Goal: Task Accomplishment & Management: Manage account settings

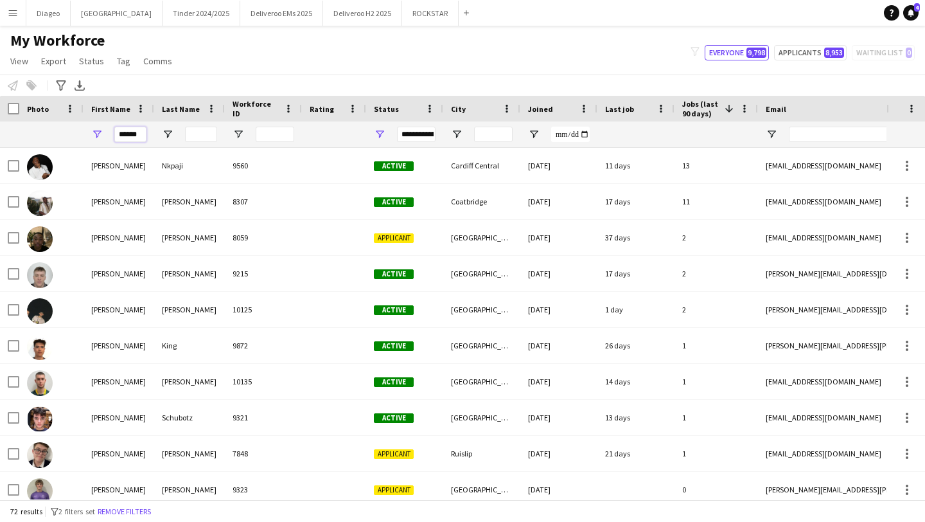
drag, startPoint x: 140, startPoint y: 133, endPoint x: 91, endPoint y: 132, distance: 49.5
click at [91, 132] on div "******" at bounding box center [119, 134] width 71 height 26
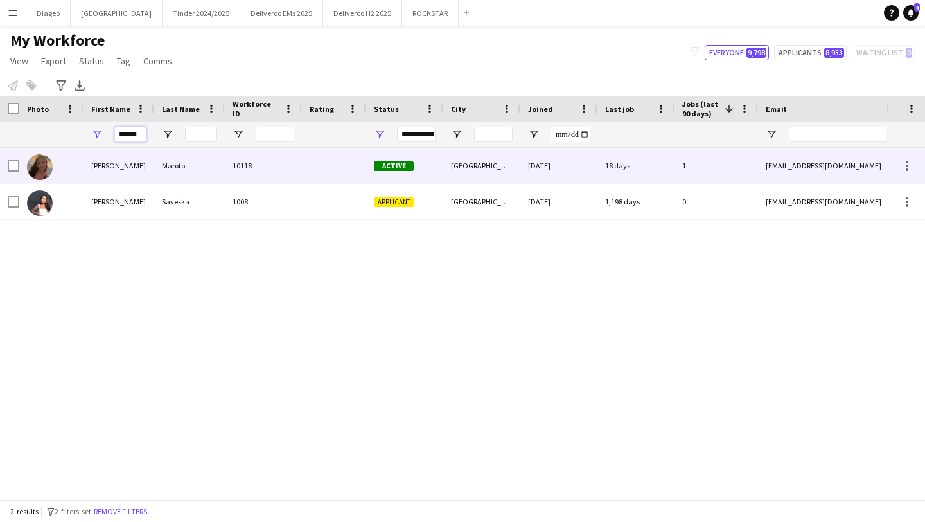
type input "******"
click at [264, 172] on div "10118" at bounding box center [263, 165] width 77 height 35
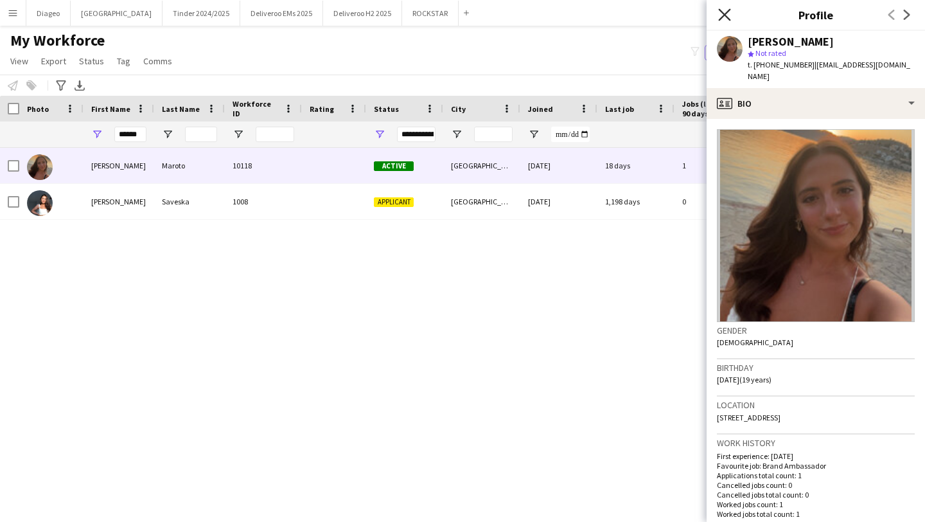
click at [728, 16] on icon "Close pop-in" at bounding box center [724, 14] width 12 height 12
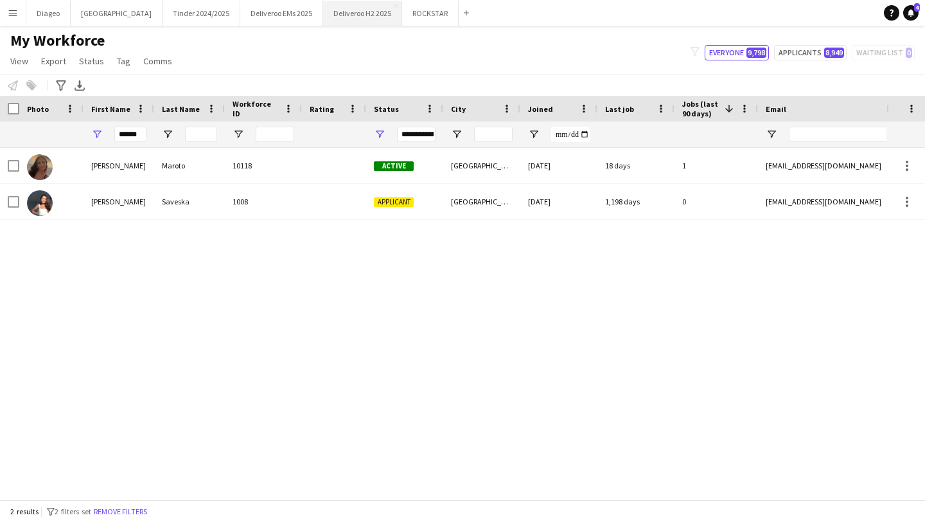
click at [328, 12] on button "Deliveroo H2 2025 Close" at bounding box center [362, 13] width 79 height 25
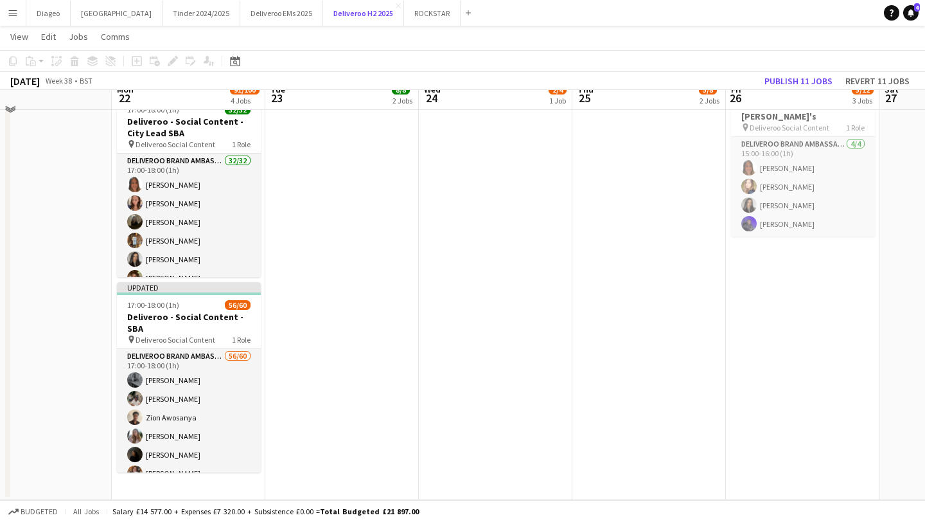
scroll to position [393, 0]
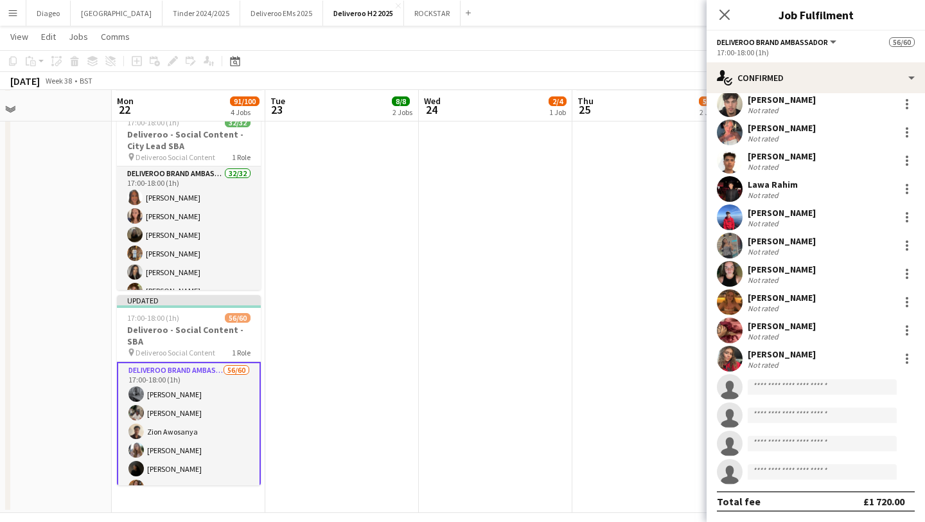
scroll to position [405, 0]
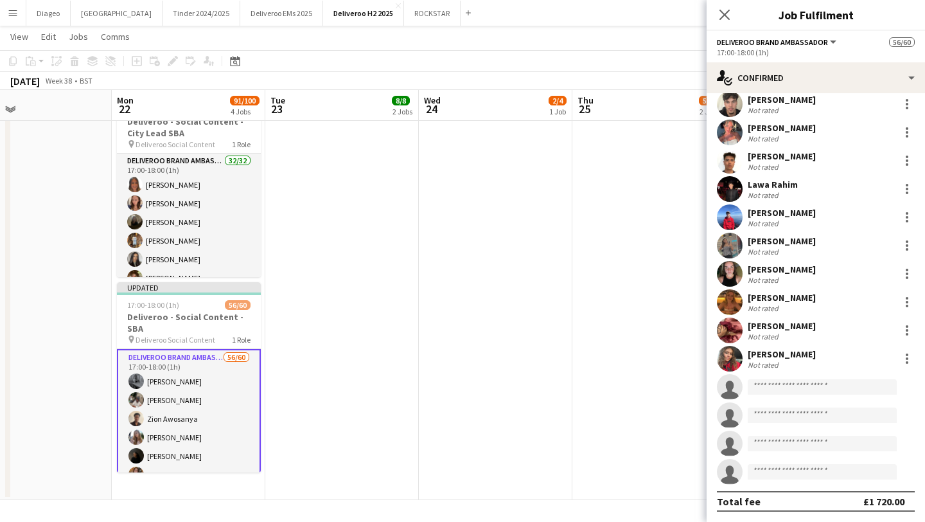
click at [810, 395] on form at bounding box center [829, 387] width 172 height 16
click at [813, 388] on input at bounding box center [822, 386] width 149 height 15
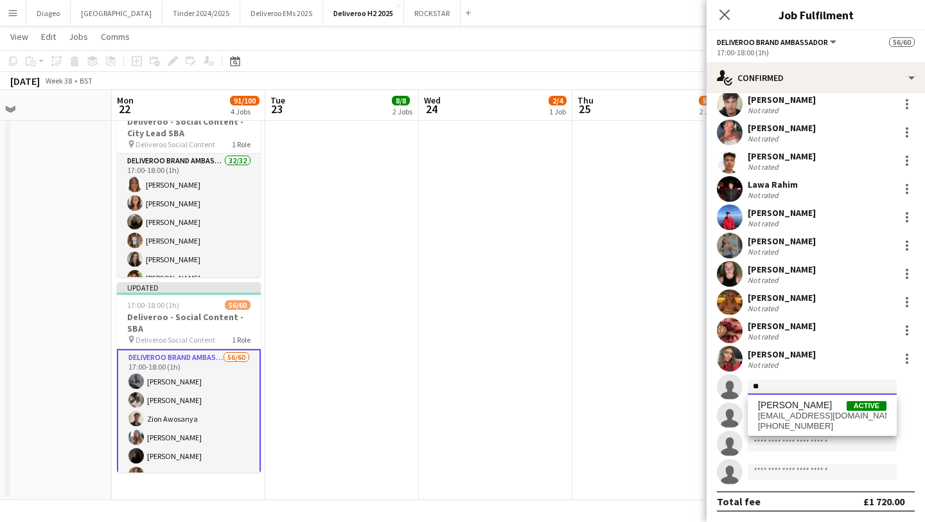
type input "*"
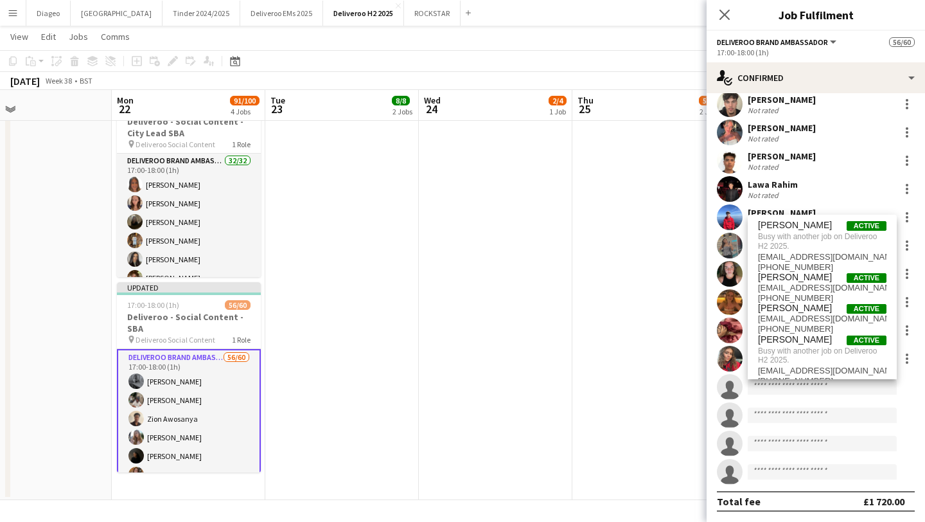
click at [614, 249] on app-date-cell "Updated 11:00-17:00 (6h) 3/4 Deliveroo - UCL Live Event SBA 1 Role Brand Ambass…" at bounding box center [649, 118] width 154 height 761
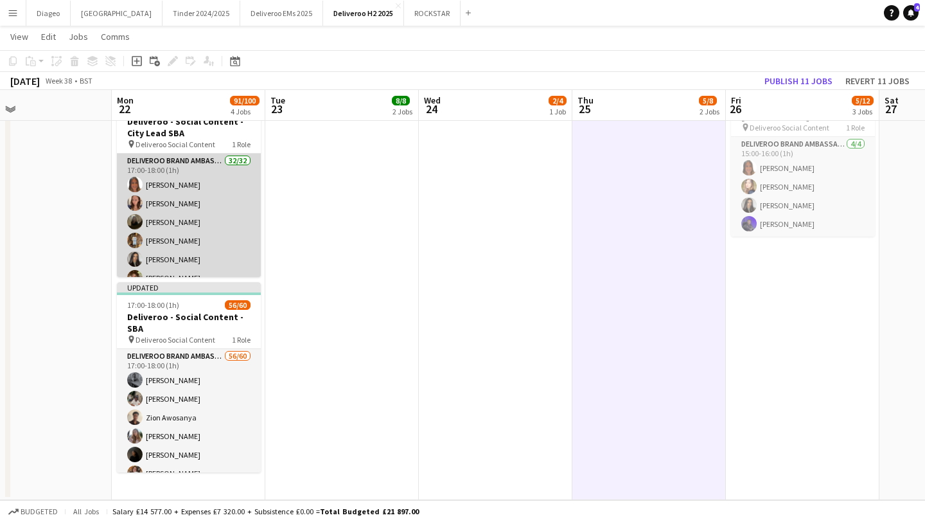
click at [227, 215] on app-card-role "Deliveroo Brand Ambassador 32/32 17:00-18:00 (1h) Jasmine Holburn Elizabeth Tso…" at bounding box center [189, 466] width 144 height 625
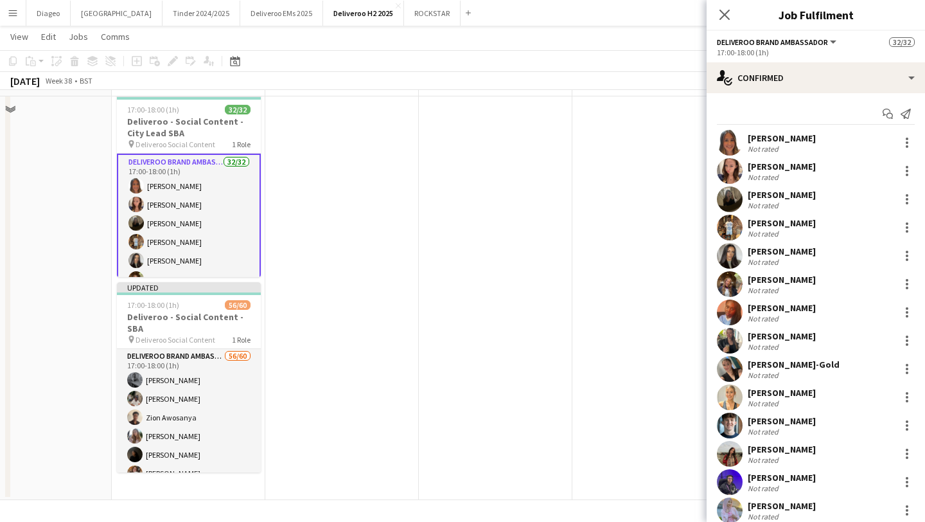
scroll to position [304, 0]
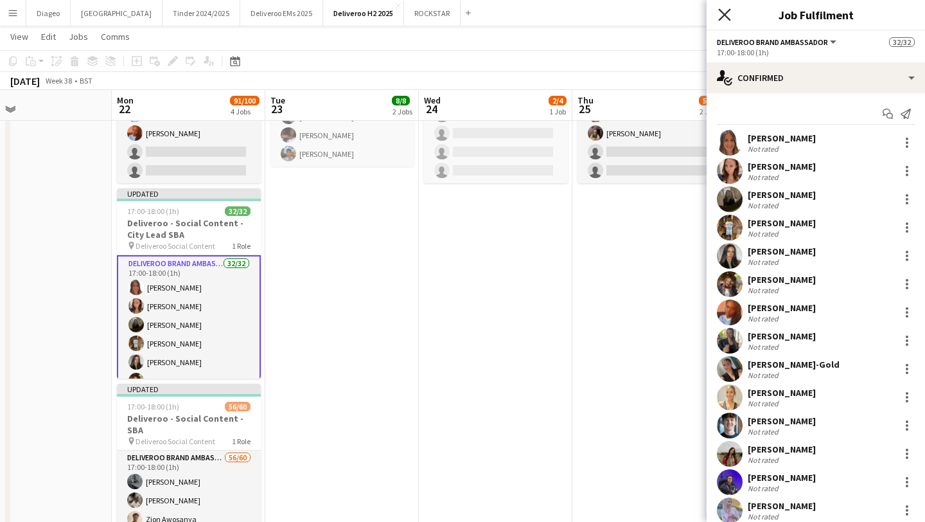
click at [730, 11] on icon "Close pop-in" at bounding box center [724, 14] width 12 height 12
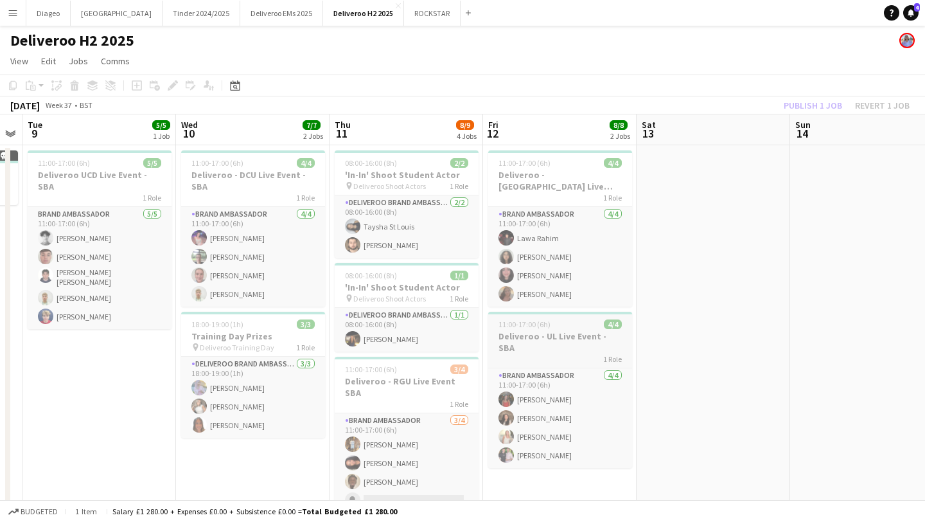
scroll to position [0, 272]
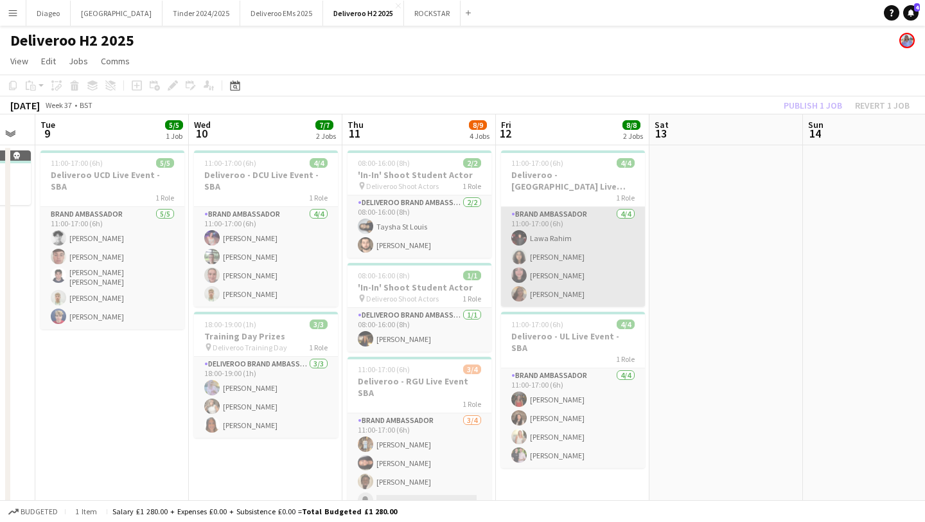
click at [591, 274] on app-card-role "Brand Ambassador 4/4 11:00-17:00 (6h) Lawa Rahim Nawel Benaissa Sama Gorji Moni…" at bounding box center [573, 257] width 144 height 100
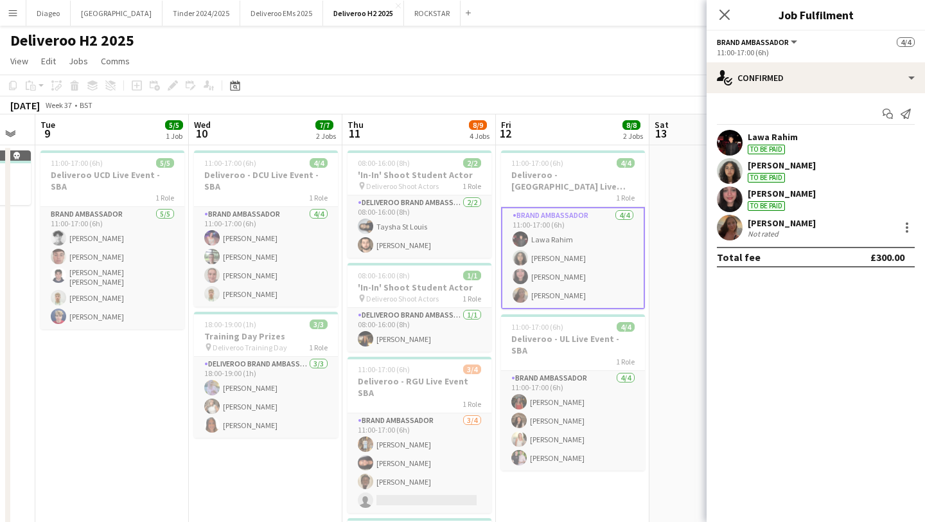
drag, startPoint x: 806, startPoint y: 220, endPoint x: 749, endPoint y: 221, distance: 57.2
click at [749, 221] on div "Monica Maroto Not rated" at bounding box center [816, 228] width 218 height 26
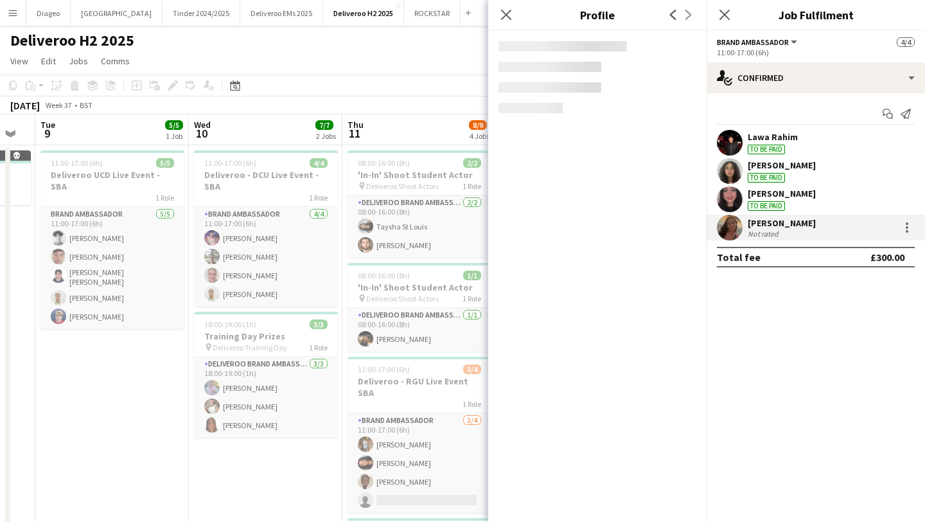
copy div "[PERSON_NAME]"
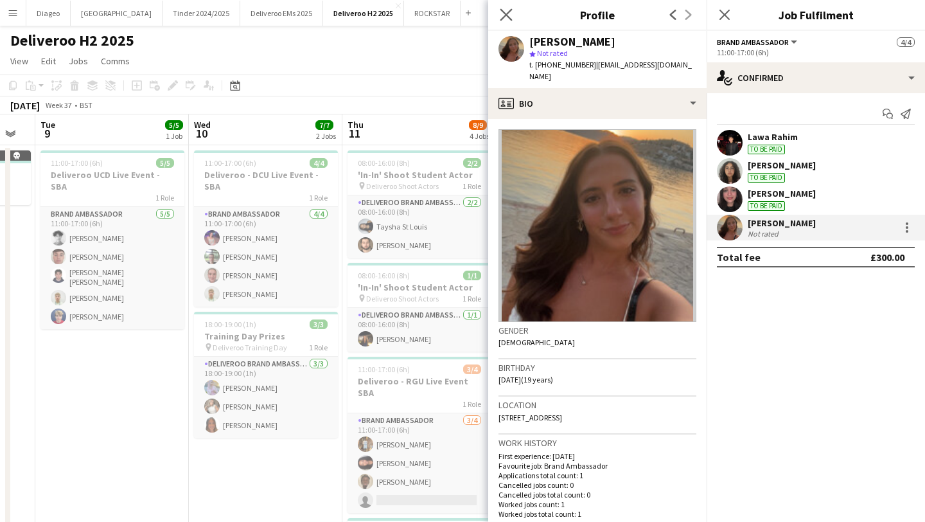
click at [504, 7] on app-icon "Close pop-in" at bounding box center [506, 15] width 19 height 19
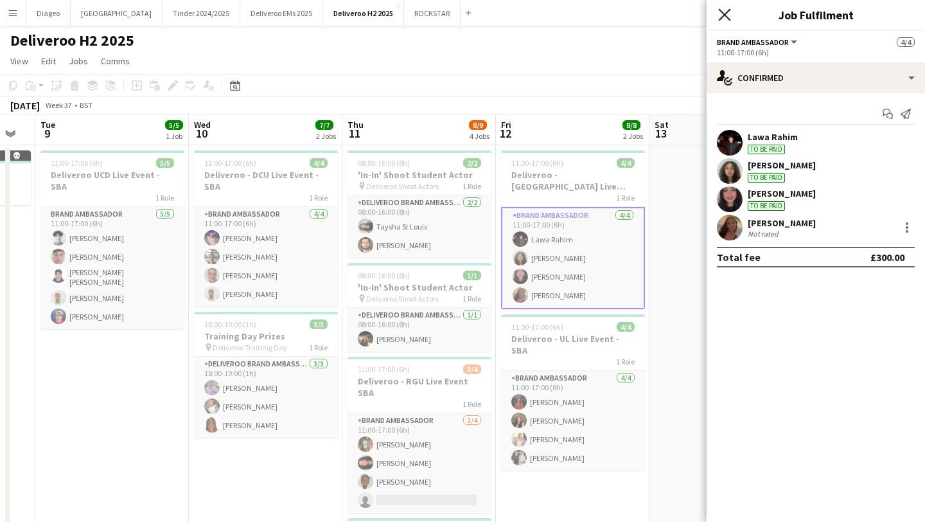
click at [723, 14] on icon at bounding box center [724, 14] width 12 height 12
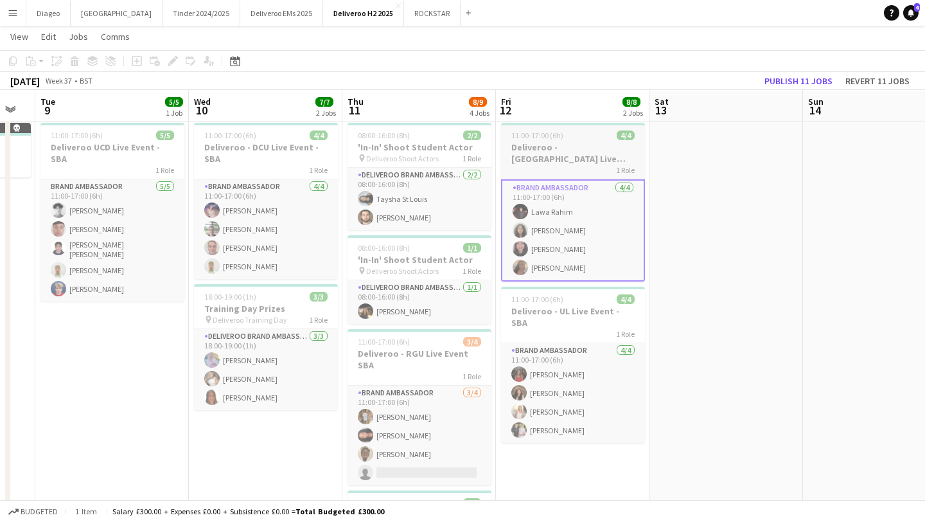
scroll to position [28, 0]
